Goal: Information Seeking & Learning: Learn about a topic

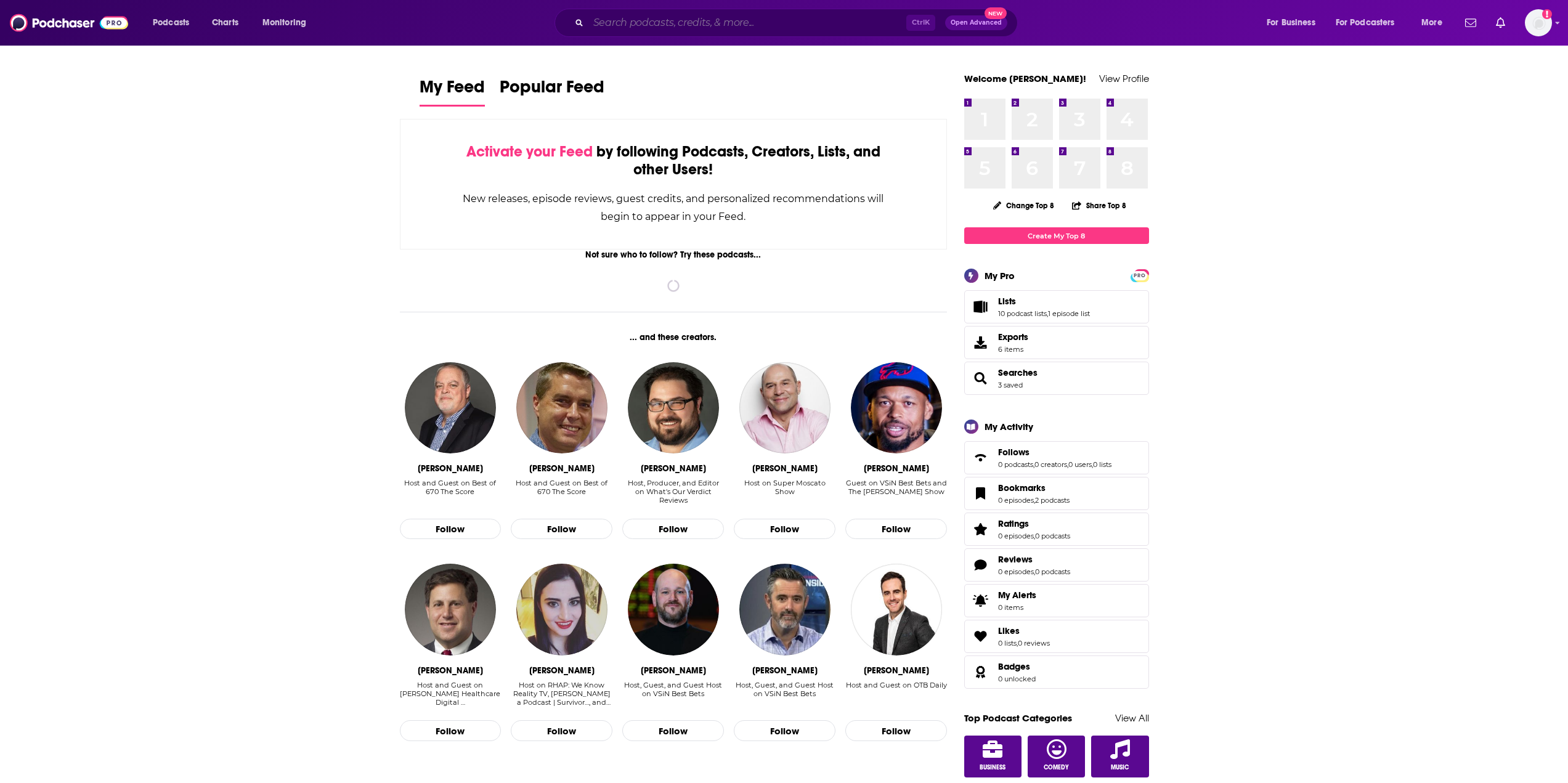
click at [616, 28] on input "Search podcasts, credits, & more..." at bounding box center [747, 22] width 318 height 19
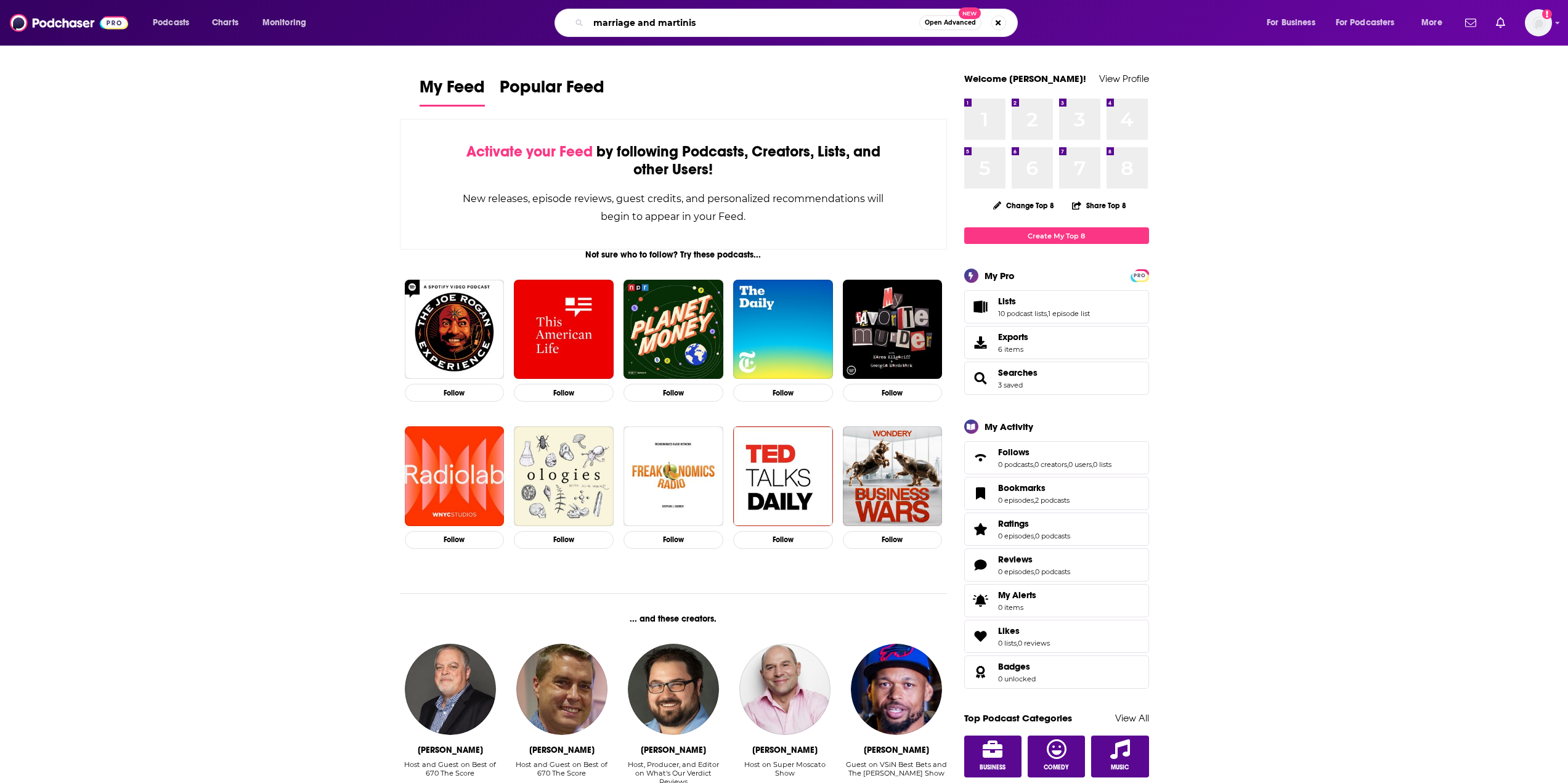
type input "marriage and martinis"
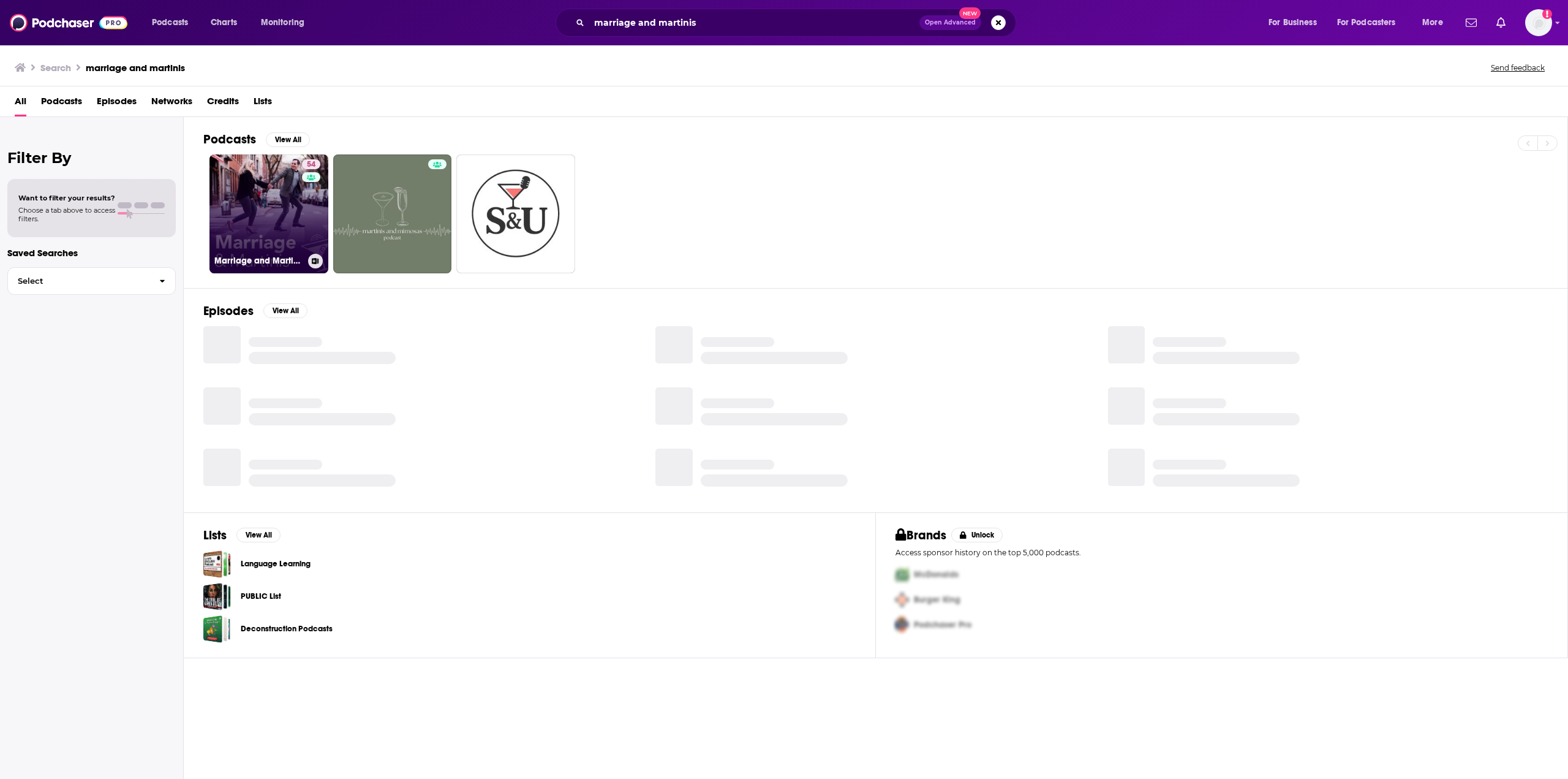
click at [270, 191] on link "54 Marriage and Martinis" at bounding box center [269, 214] width 119 height 119
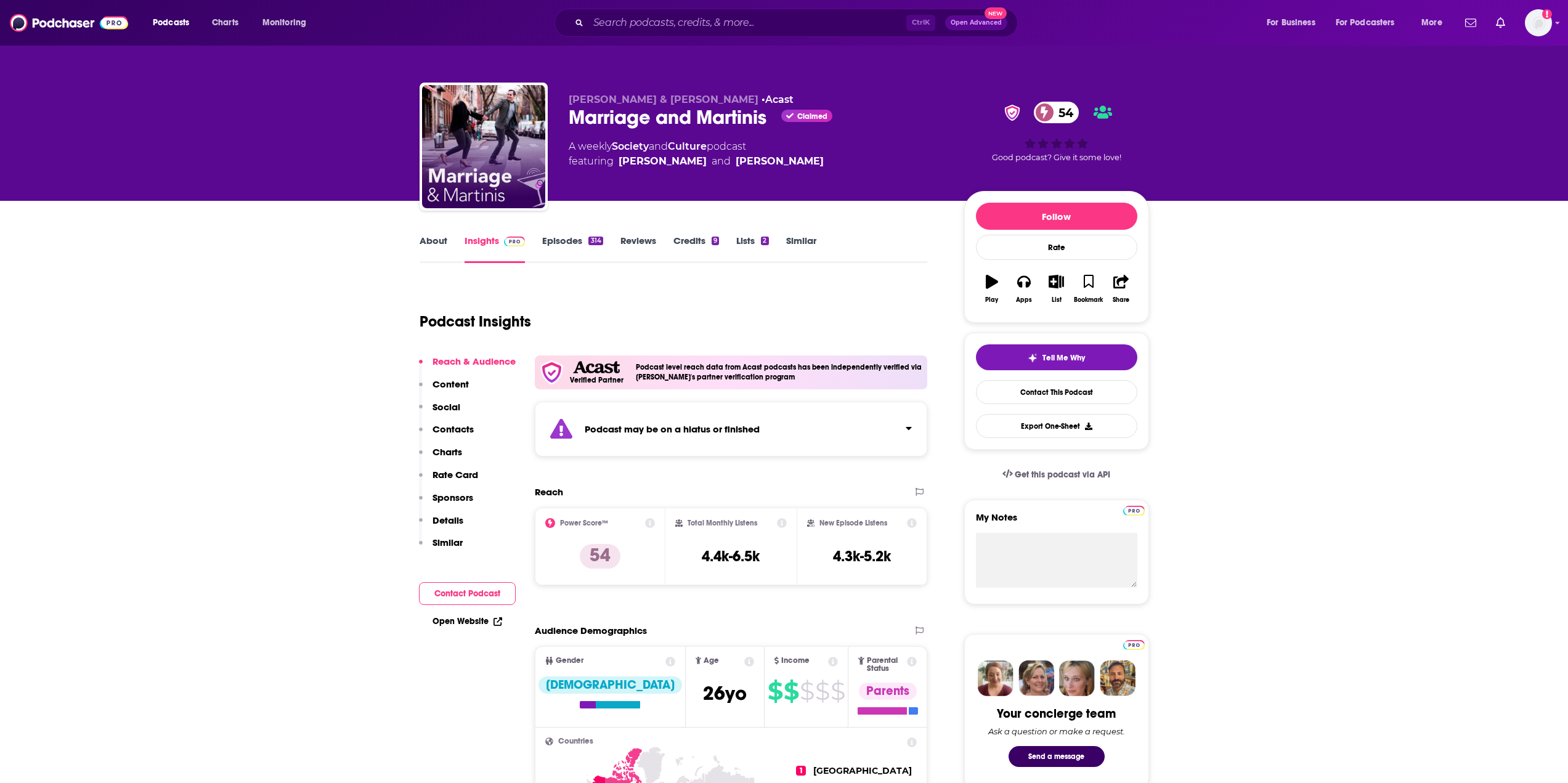
click at [459, 420] on button "Social" at bounding box center [439, 412] width 41 height 23
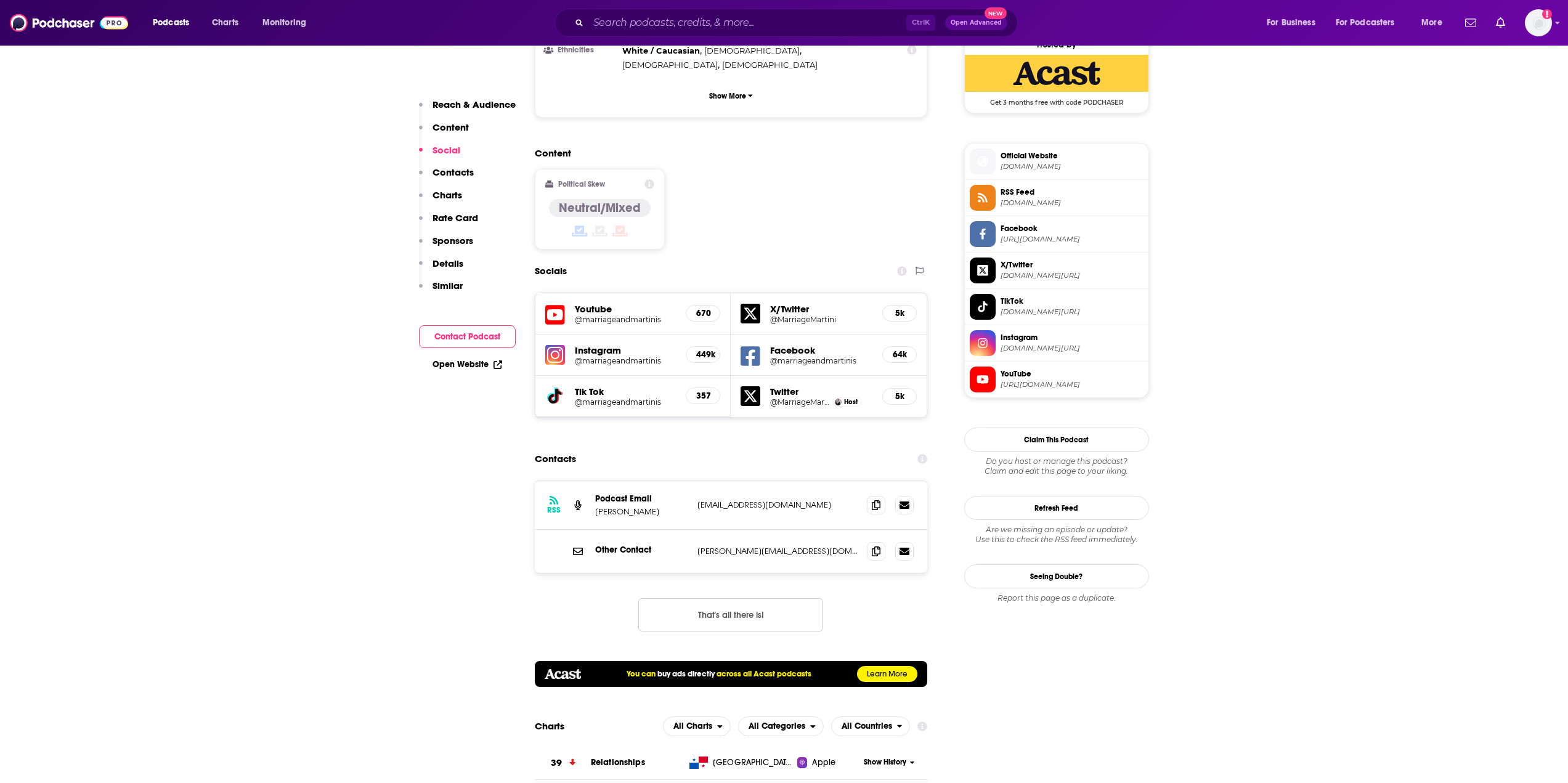
scroll to position [1026, 0]
